Goal: Task Accomplishment & Management: Manage account settings

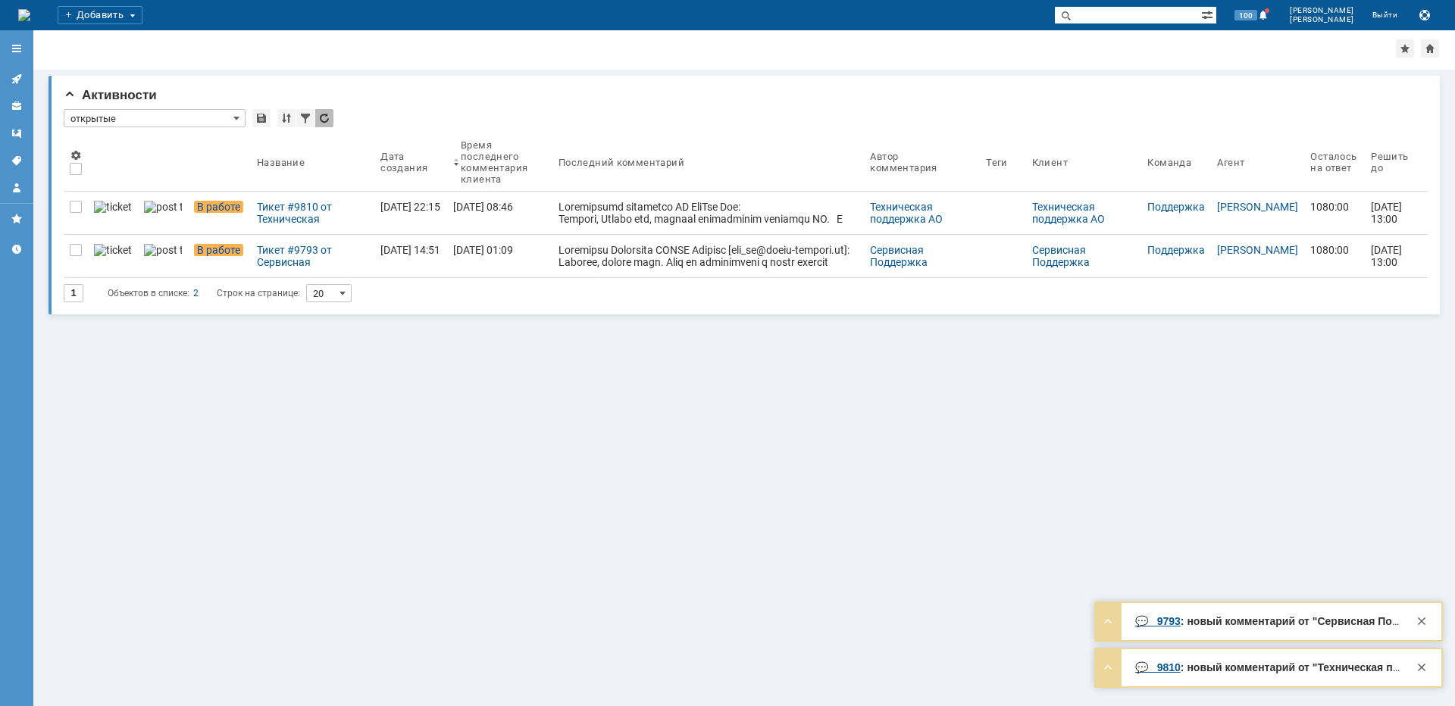
click at [257, 261] on div "Тикет #9793 от Сервисная Поддержка [PERSON_NAME] [[EMAIL_ADDRESS][DOMAIN_NAME]]…" at bounding box center [312, 256] width 111 height 24
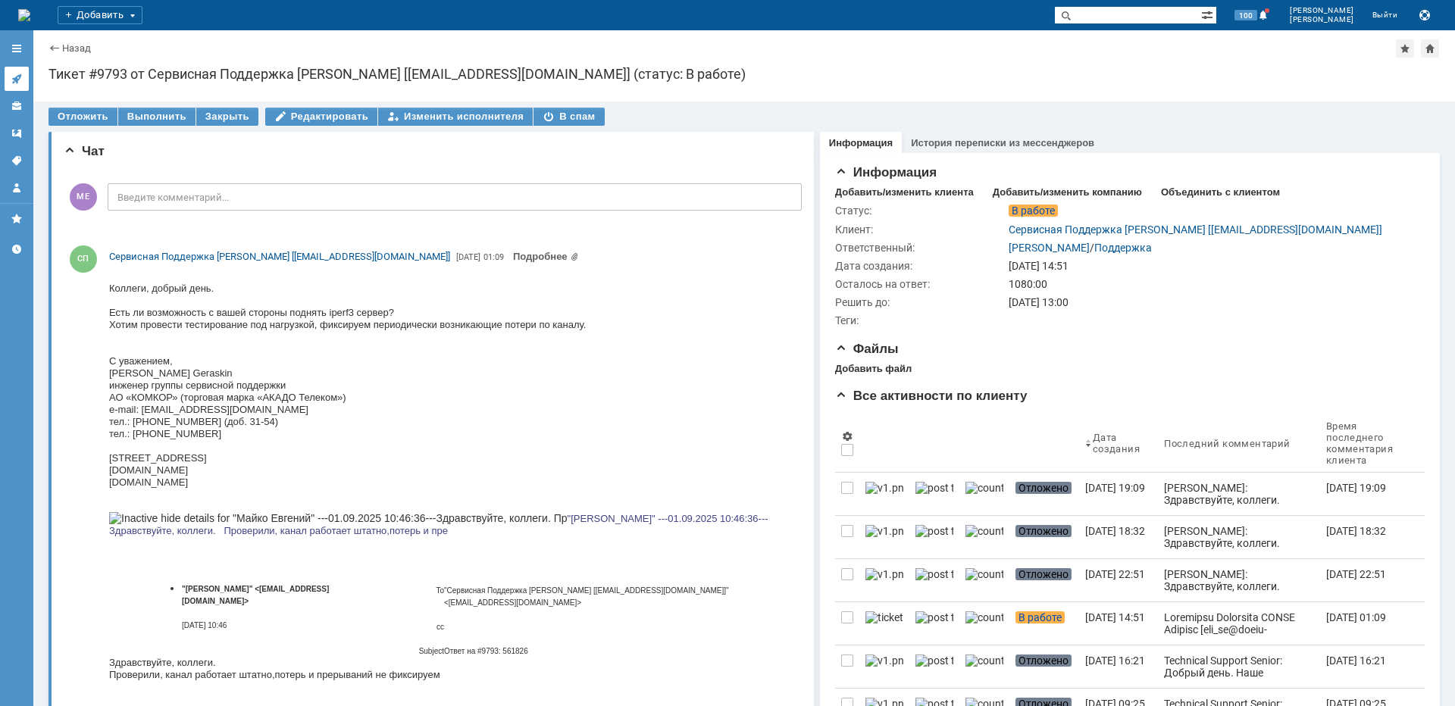
click at [17, 77] on icon at bounding box center [16, 79] width 10 height 10
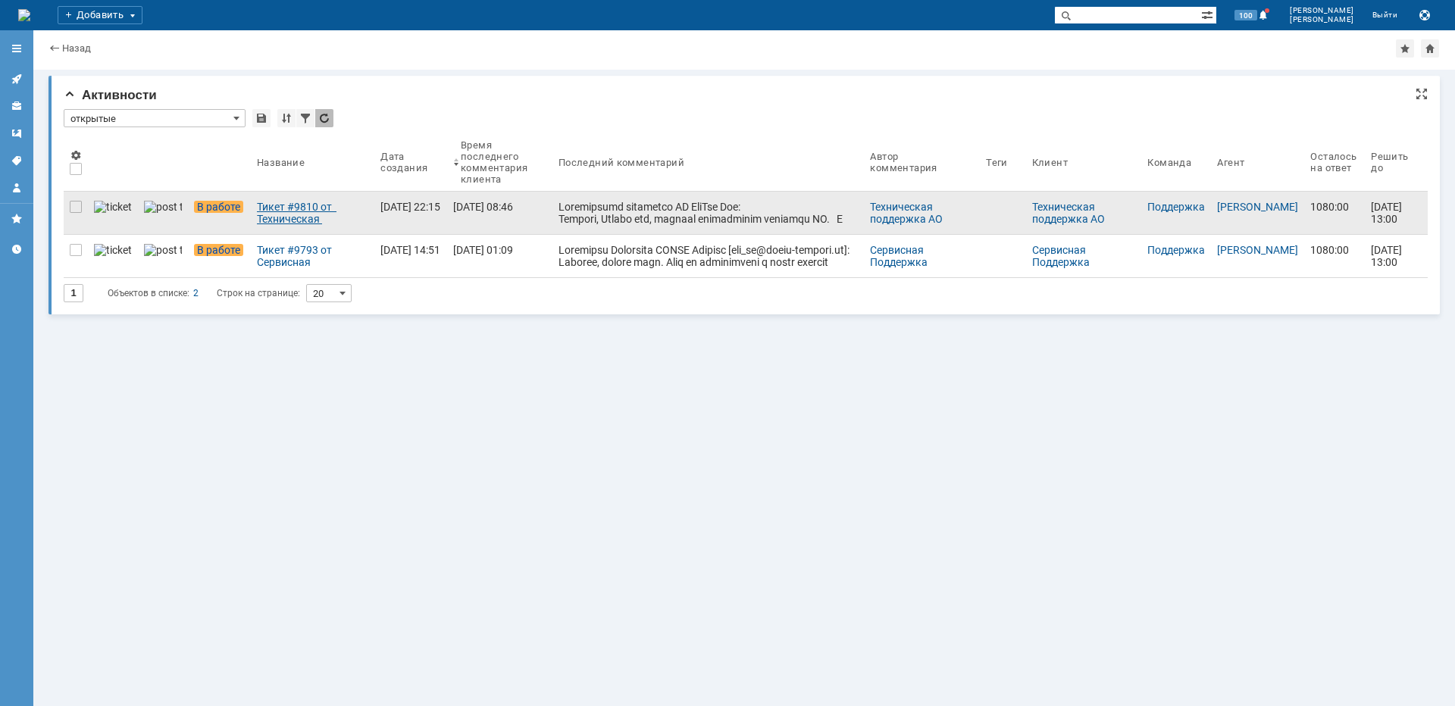
click at [257, 209] on div "Тикет #9810 от Техническая поддержка АО [PERSON_NAME] (статус: В работе)" at bounding box center [312, 213] width 111 height 24
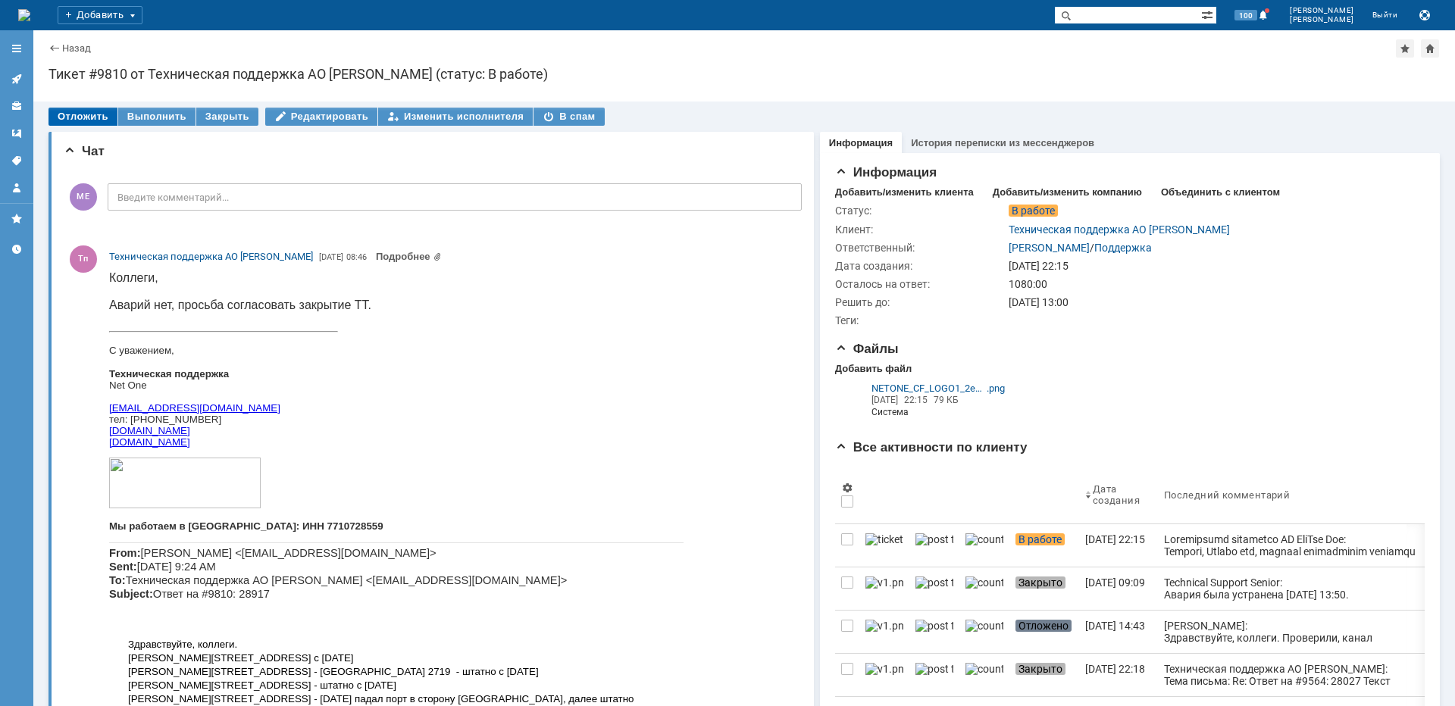
click at [92, 117] on div "Отложить" at bounding box center [83, 117] width 69 height 18
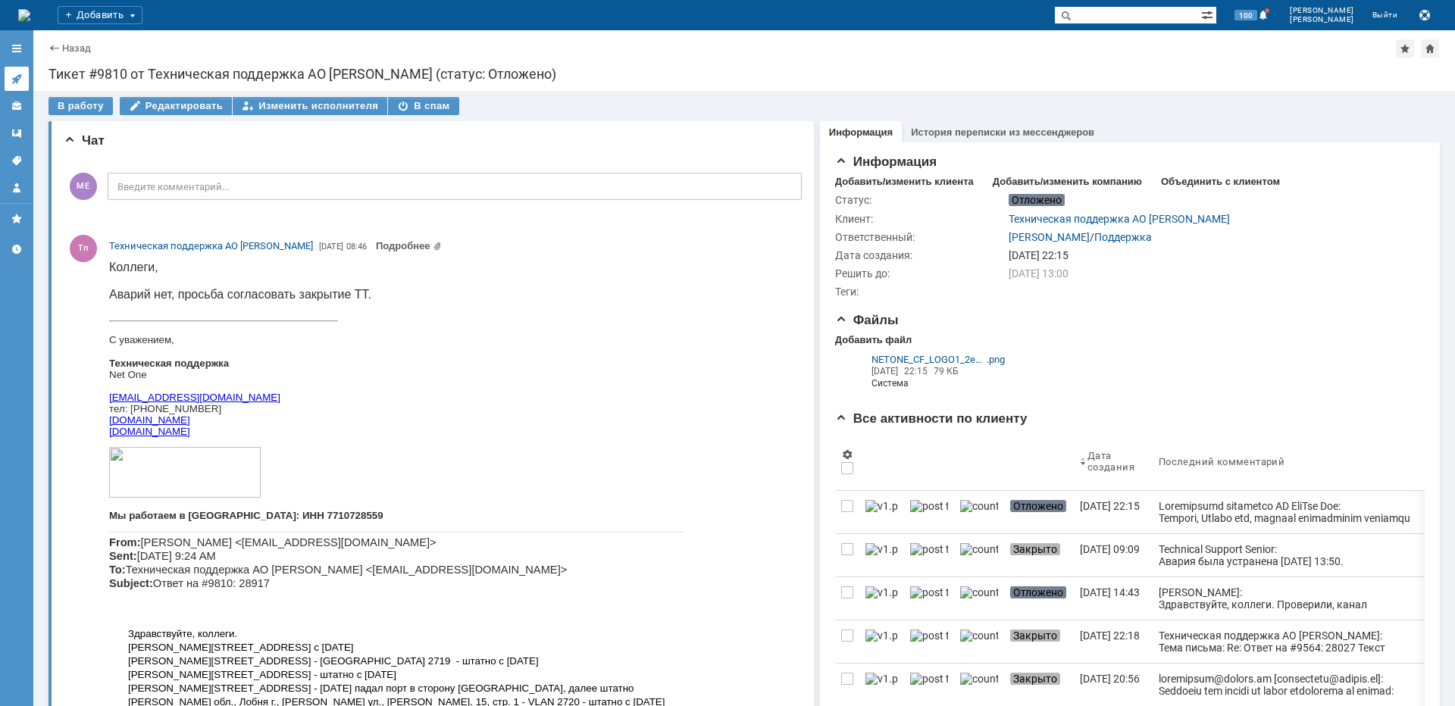
click at [23, 73] on link at bounding box center [17, 79] width 24 height 24
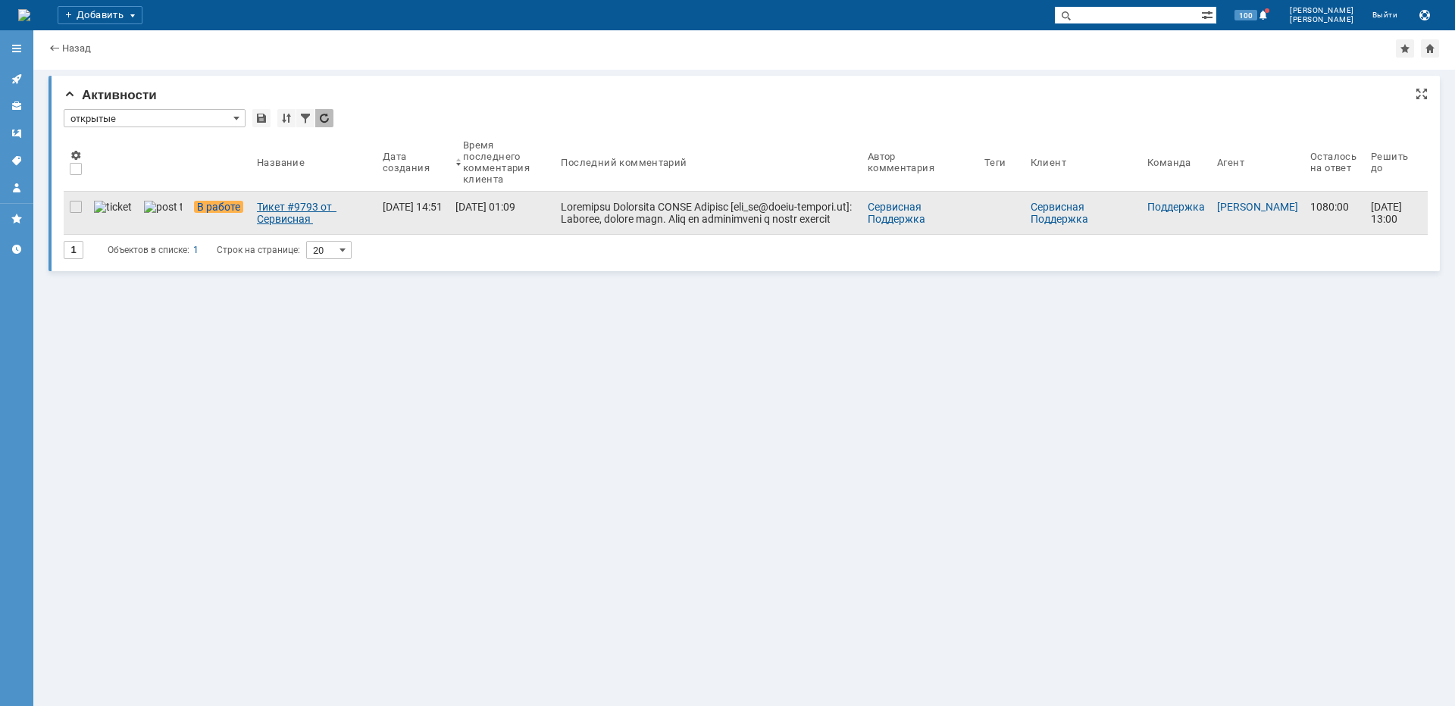
click at [257, 213] on div "Тикет #9793 от Сервисная Поддержка [PERSON_NAME] [[EMAIL_ADDRESS][DOMAIN_NAME]]…" at bounding box center [314, 213] width 114 height 24
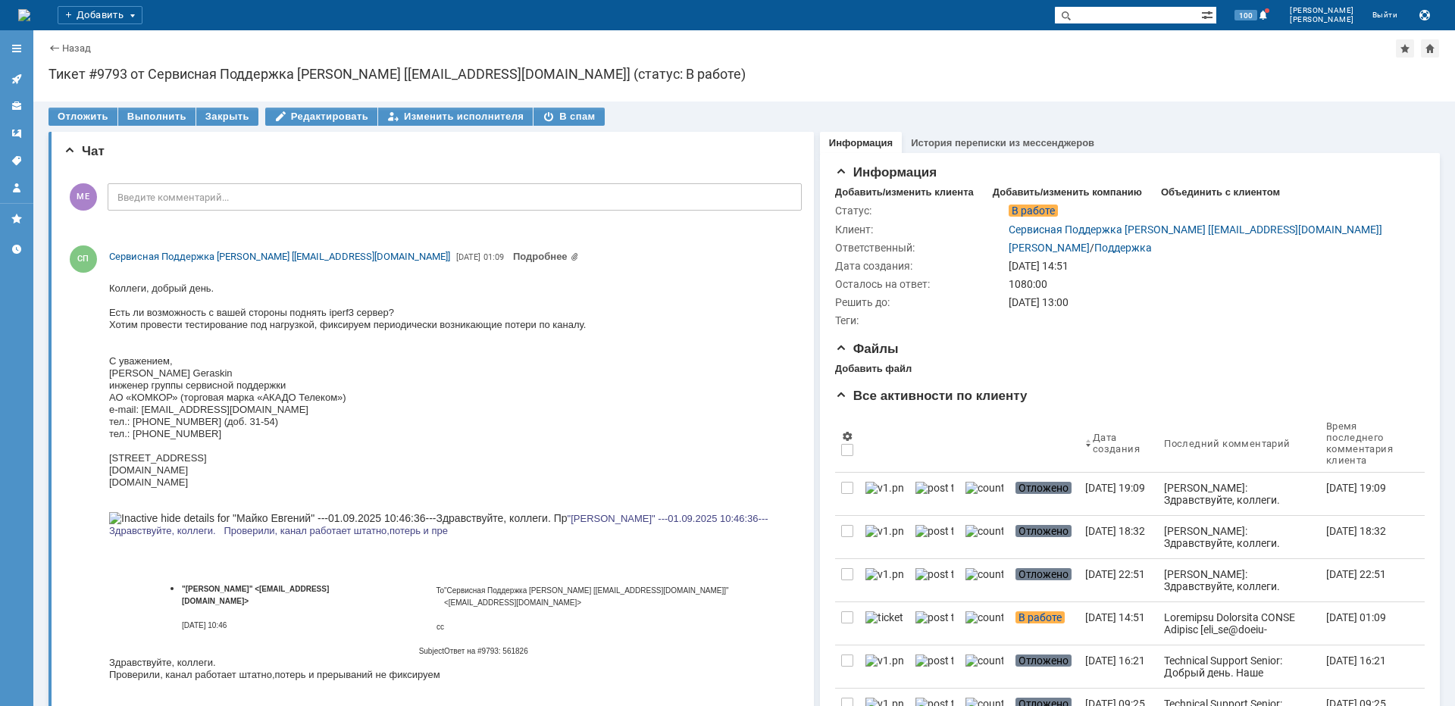
click at [878, 65] on div "Назад | Тикет #9793 от Сервисная Поддержка [PERSON_NAME] [[EMAIL_ADDRESS][DOMAI…" at bounding box center [744, 65] width 1422 height 71
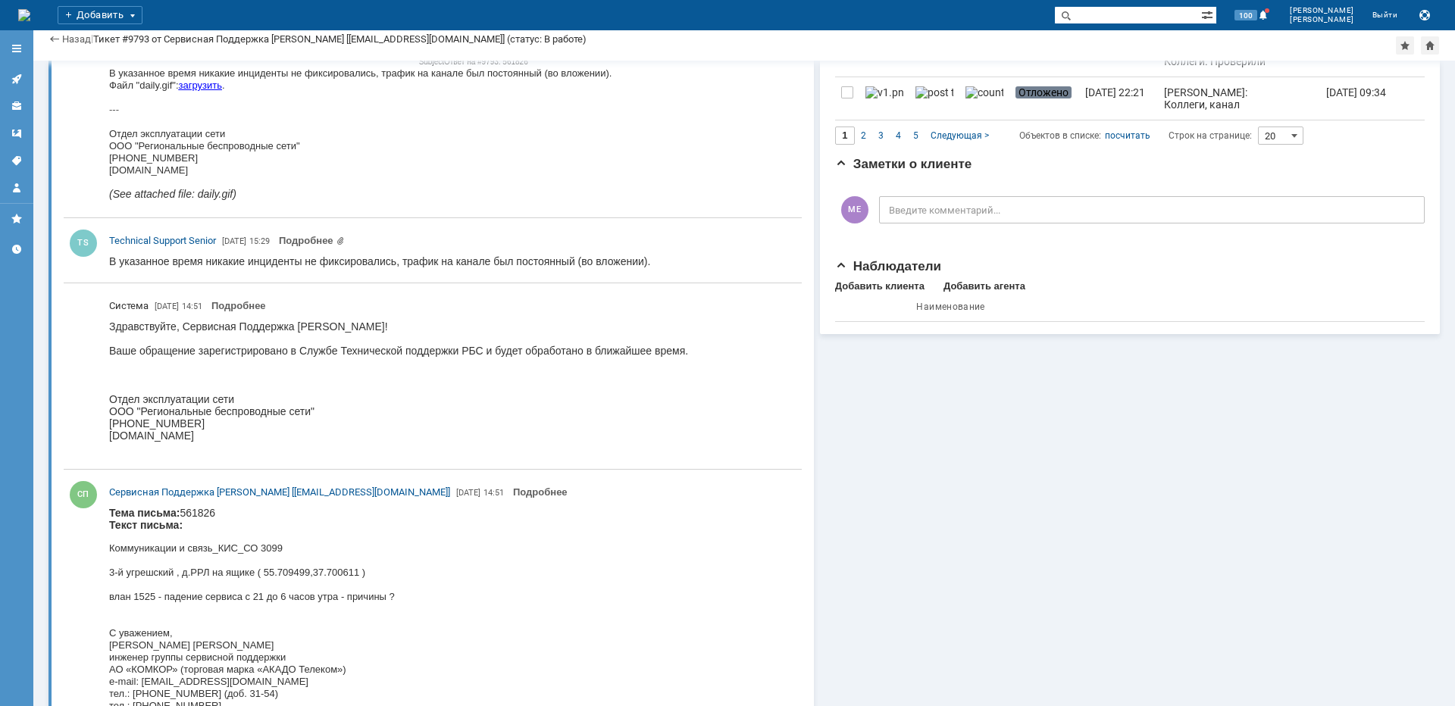
scroll to position [1269, 0]
